Goal: Navigation & Orientation: Find specific page/section

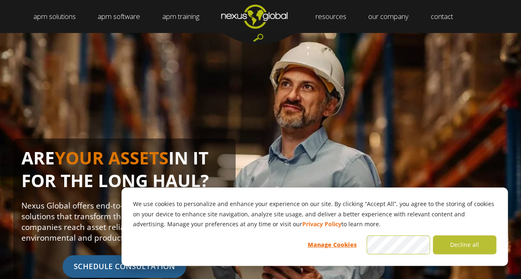
click at [401, 65] on div "ARE YOUR ASSETS IN IT FOR THE LONG HAUL? Nexus Global offers end-to-end asset m…" at bounding box center [260, 183] width 521 height 301
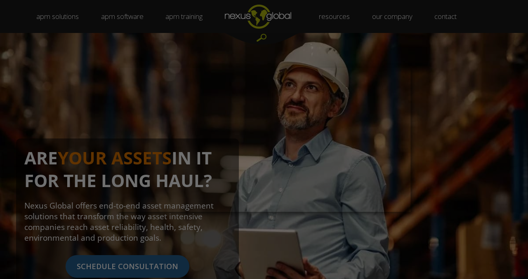
click at [461, 118] on div at bounding box center [266, 141] width 533 height 282
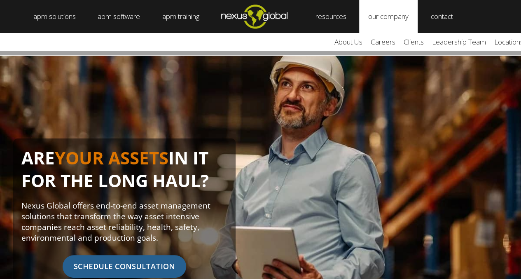
click at [384, 16] on link "our company" at bounding box center [388, 16] width 59 height 33
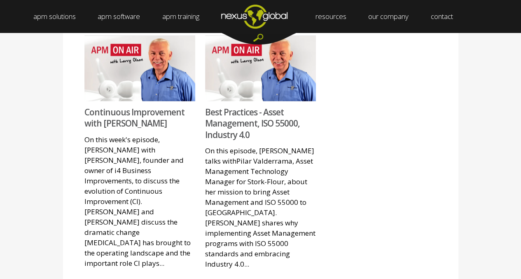
scroll to position [1255, 0]
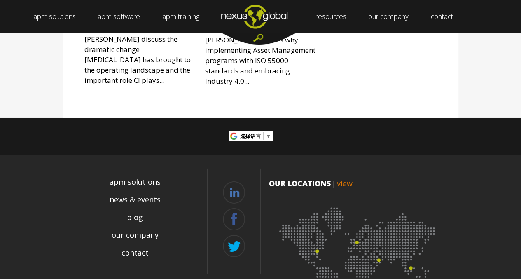
click at [411, 224] on img at bounding box center [359, 252] width 181 height 111
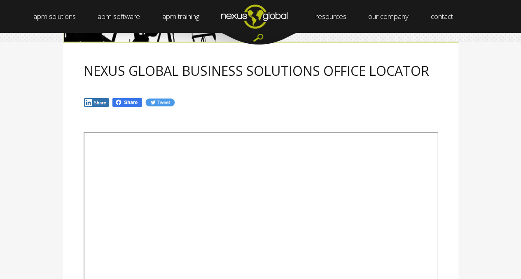
scroll to position [165, 0]
